Goal: Check status: Check status

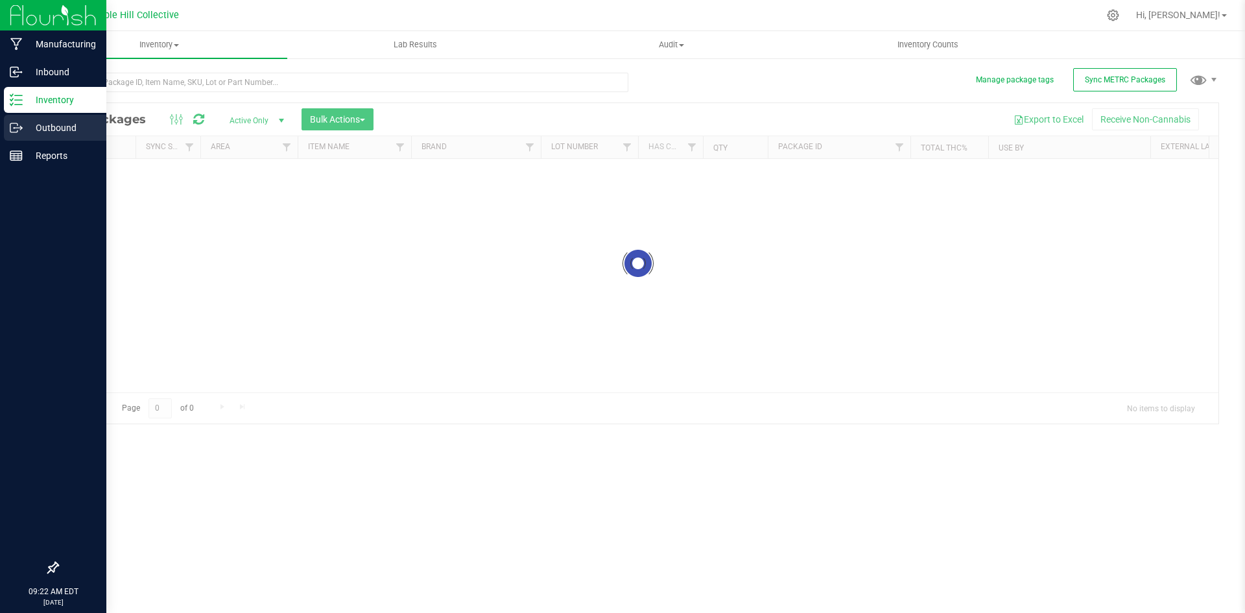
click at [20, 130] on icon at bounding box center [16, 127] width 13 height 13
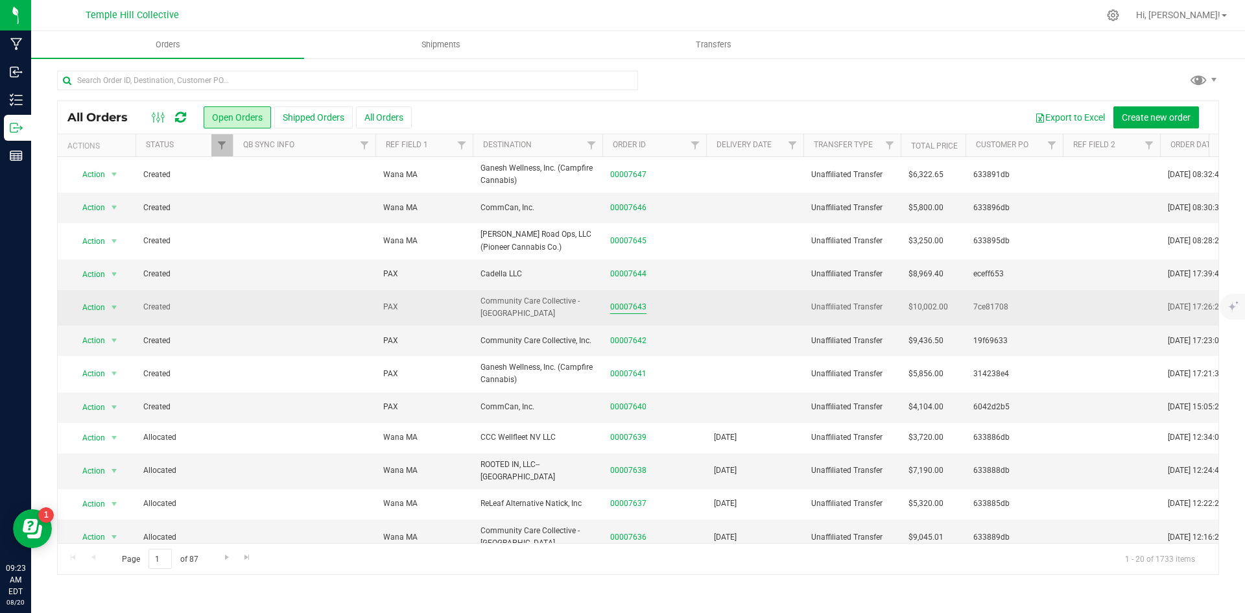
click at [616, 307] on link "00007643" at bounding box center [628, 307] width 36 height 12
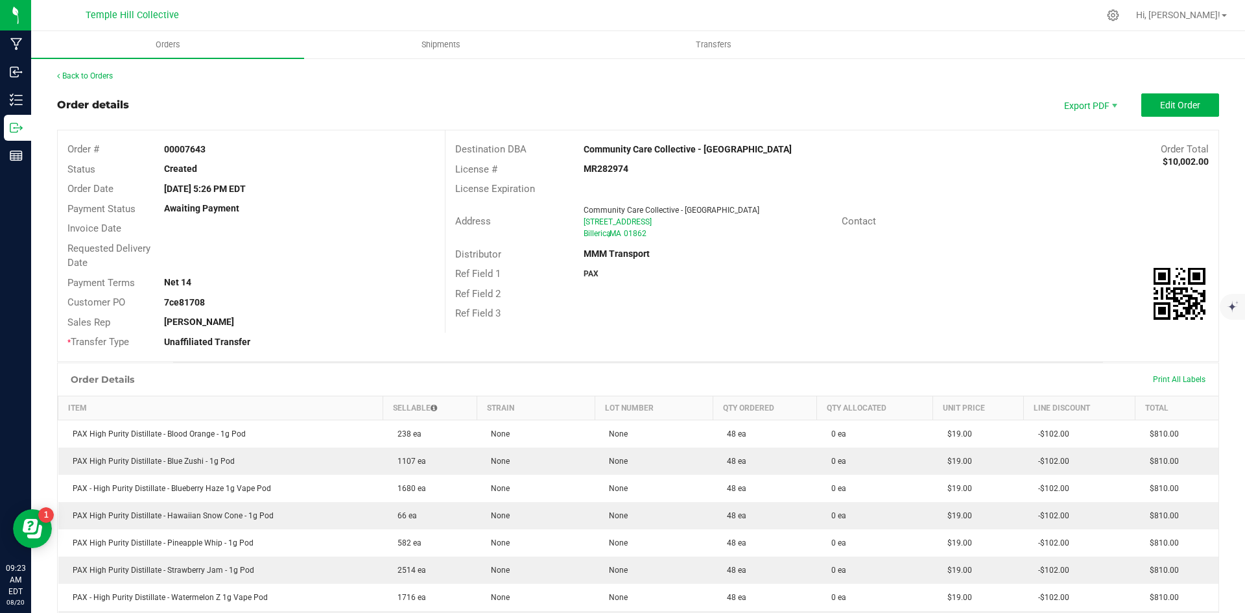
click at [69, 69] on div "Back to Orders Order details Export PDF Edit Order Order # 00007643 Status Crea…" at bounding box center [638, 556] width 1214 height 998
click at [77, 73] on link "Back to Orders" at bounding box center [85, 75] width 56 height 9
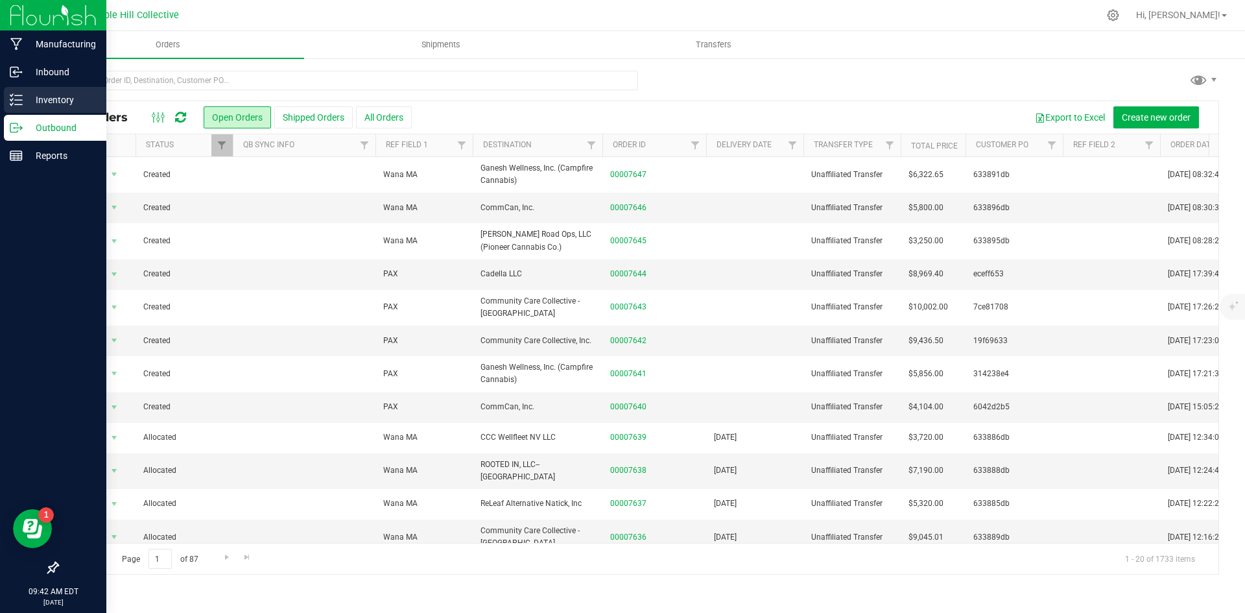
click at [17, 102] on icon at bounding box center [16, 99] width 13 height 13
